Goal: Task Accomplishment & Management: Use online tool/utility

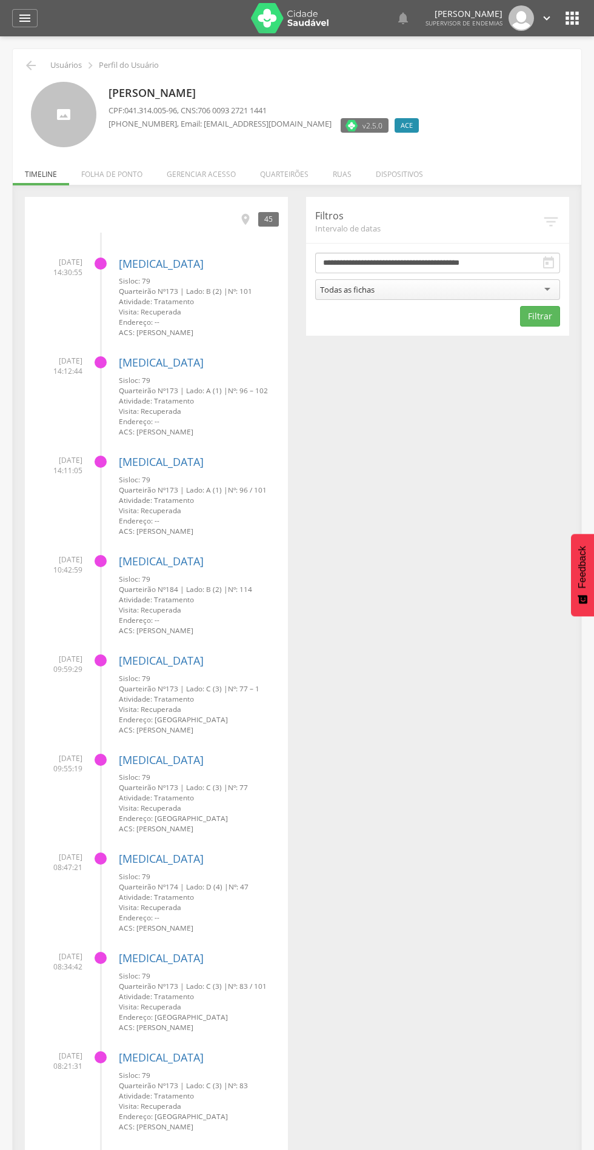
click at [284, 159] on li "Quarteirões" at bounding box center [284, 171] width 73 height 28
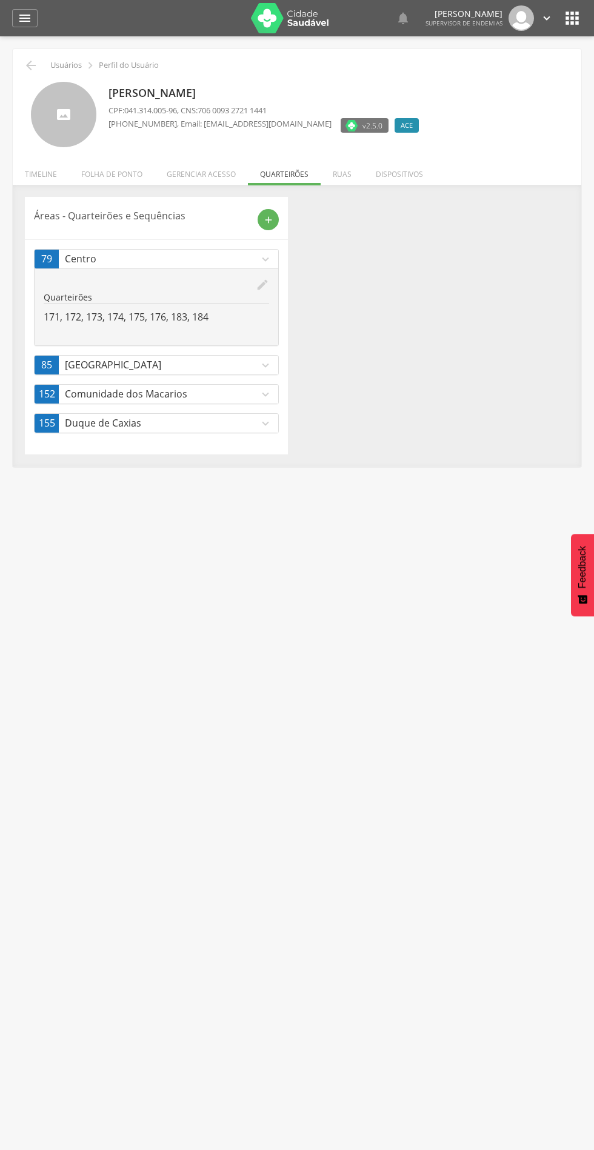
click at [268, 219] on icon "add" at bounding box center [268, 219] width 11 height 11
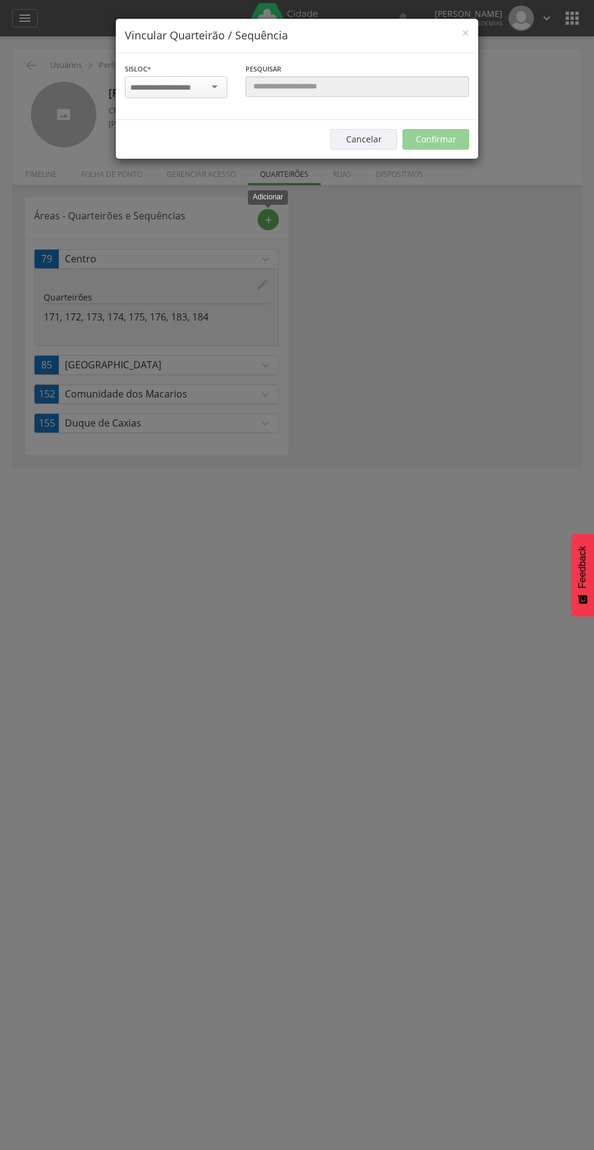
click at [196, 87] on input "select-one" at bounding box center [168, 87] width 76 height 11
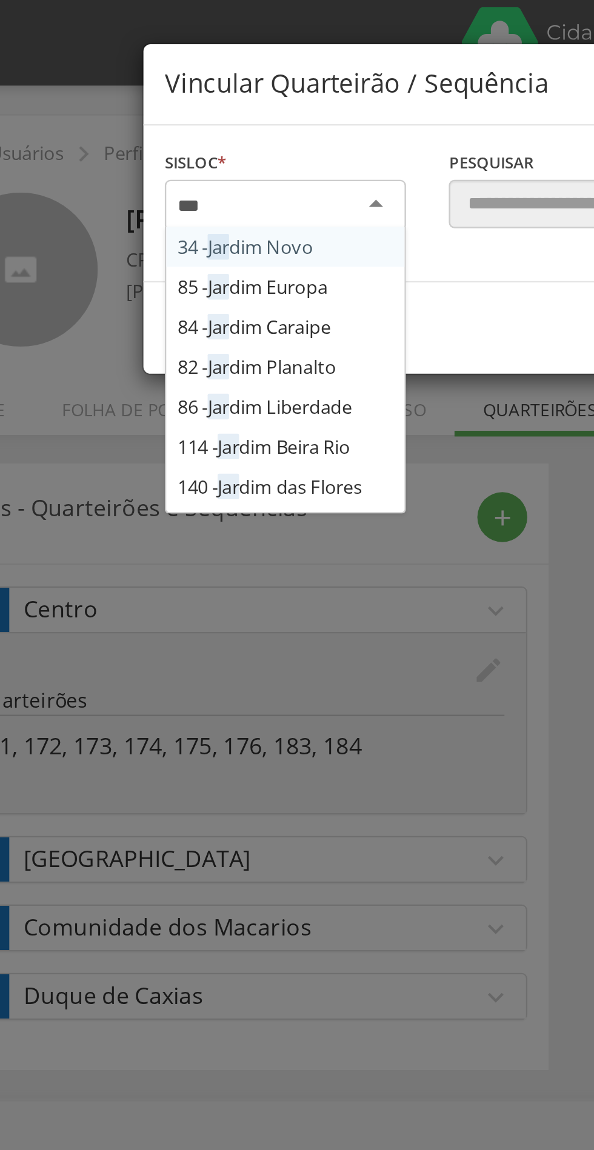
type input "****"
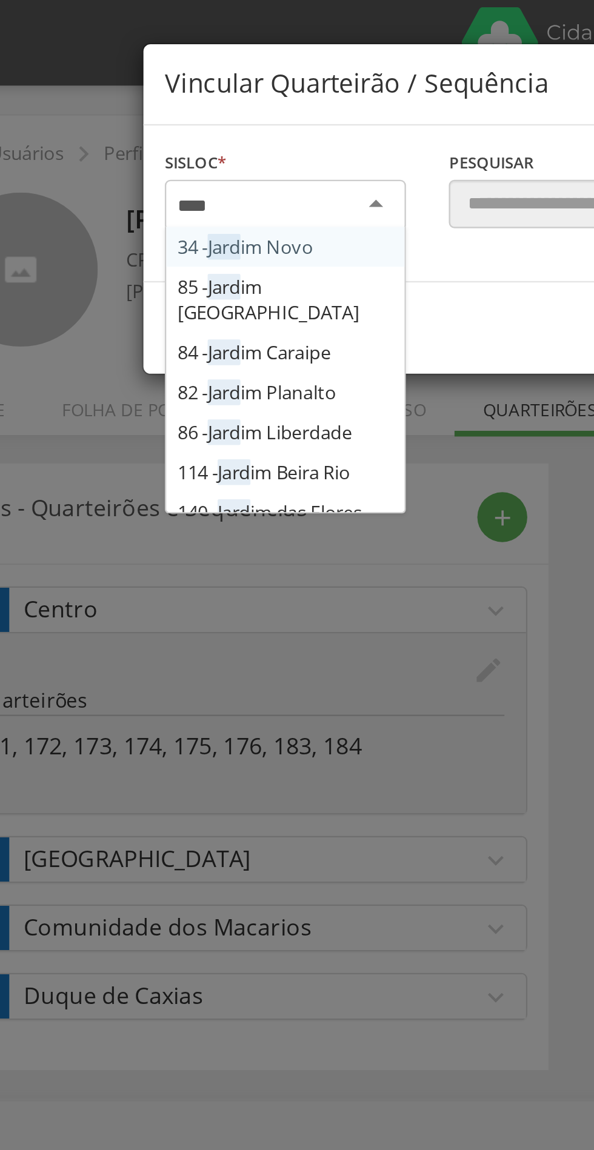
click at [174, 117] on div "Sisloc * 34 - Jard im Novo 85 - Jard im Europa 84 - Jard im Caraipe 82 - Jard i…" at bounding box center [297, 86] width 362 height 67
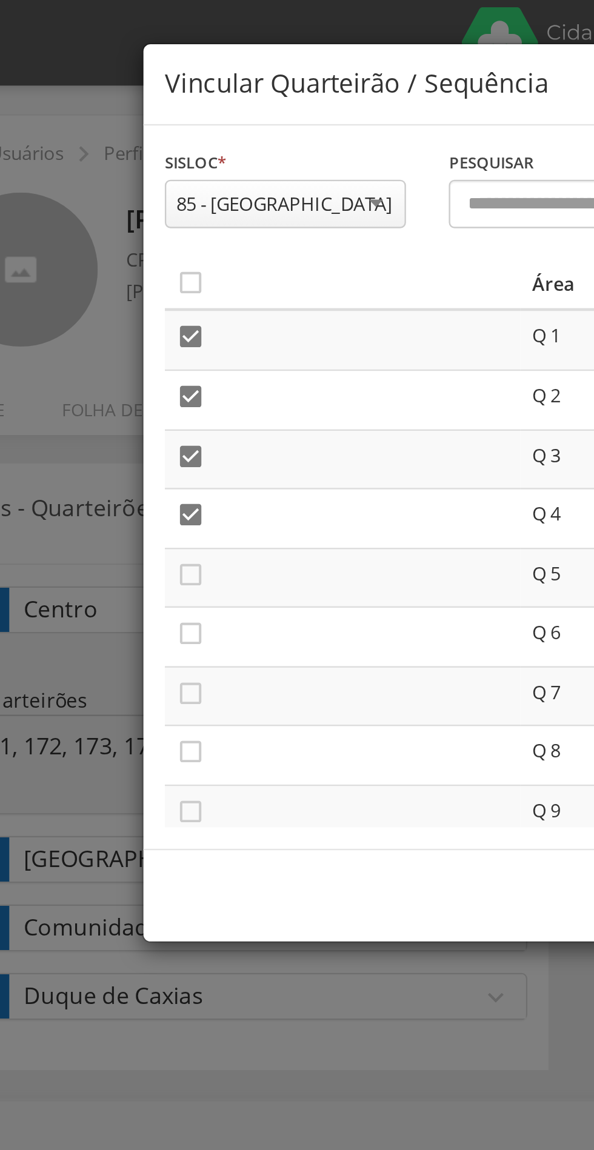
click at [136, 122] on icon "" at bounding box center [136, 120] width 12 height 12
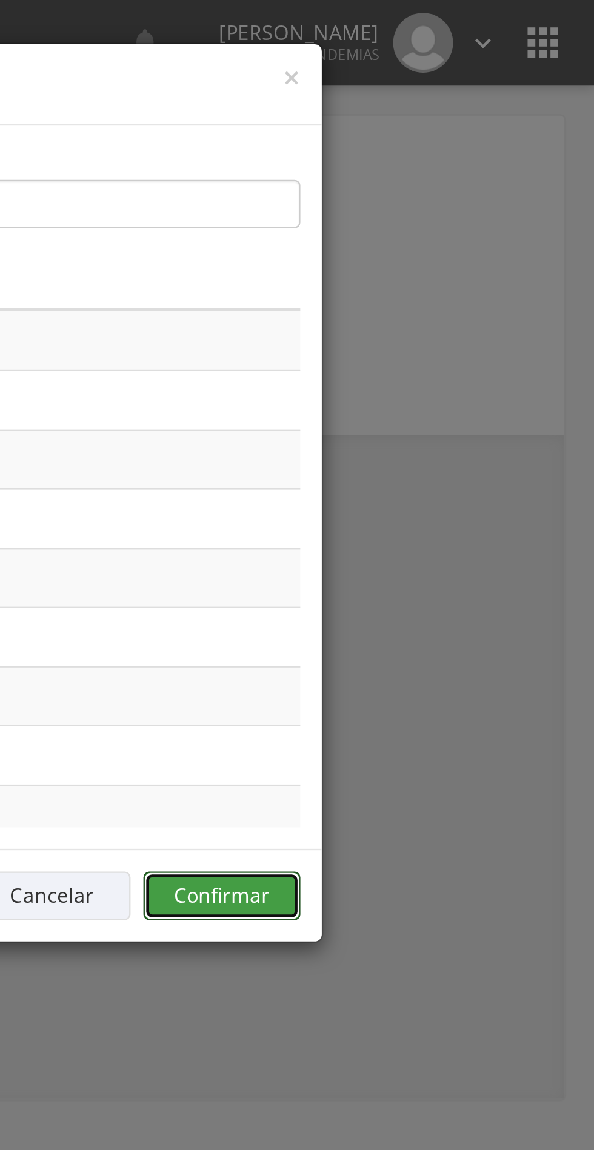
click at [444, 375] on button "Confirmar" at bounding box center [435, 380] width 67 height 21
